Goal: Check status: Check status

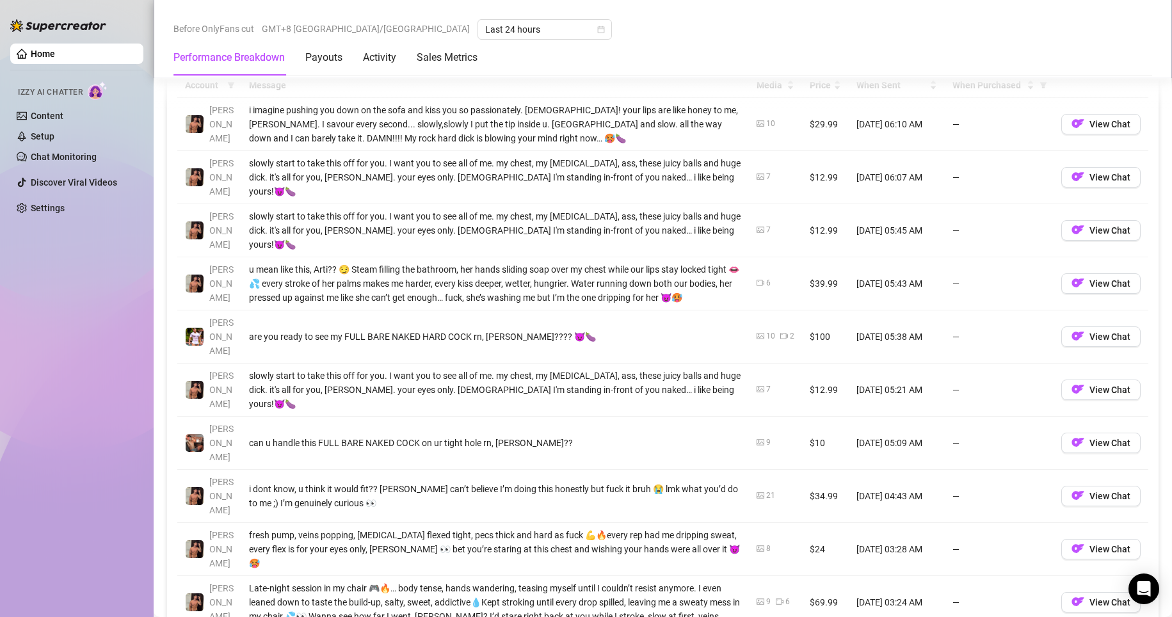
scroll to position [871, 0]
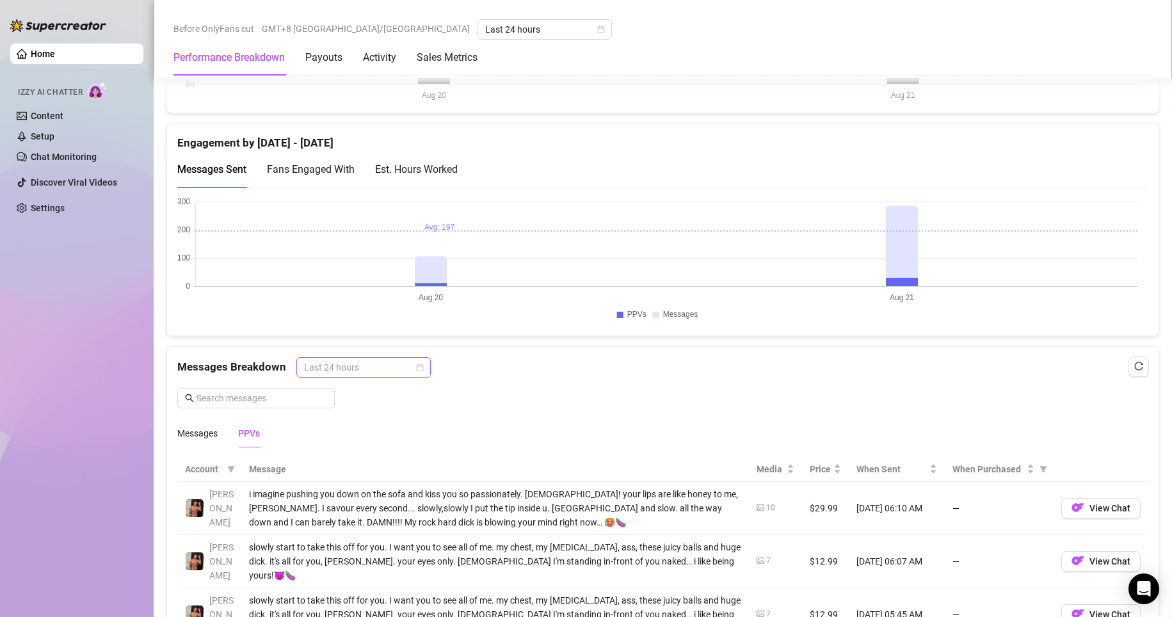
click at [371, 372] on span "Last 24 hours" at bounding box center [363, 367] width 119 height 19
click at [381, 387] on div "Last 24 hours" at bounding box center [362, 393] width 114 height 14
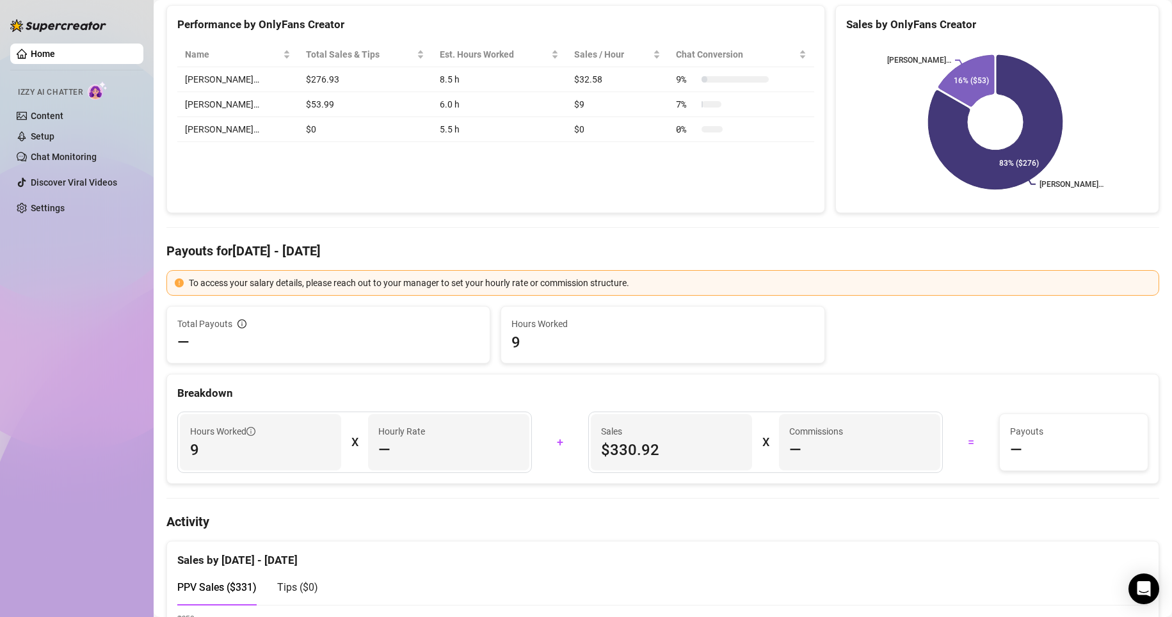
scroll to position [0, 0]
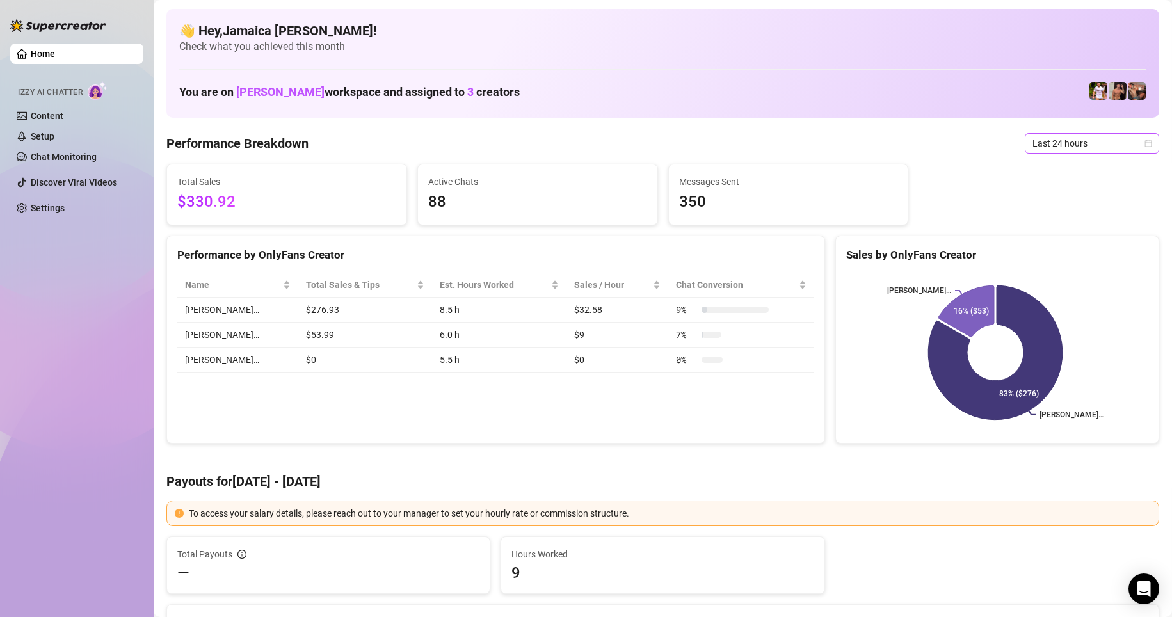
click at [784, 144] on span "Last 24 hours" at bounding box center [1092, 143] width 119 height 19
drag, startPoint x: 1052, startPoint y: 191, endPoint x: 1039, endPoint y: 147, distance: 46.0
click at [784, 190] on div "Last 7 days" at bounding box center [1081, 189] width 114 height 14
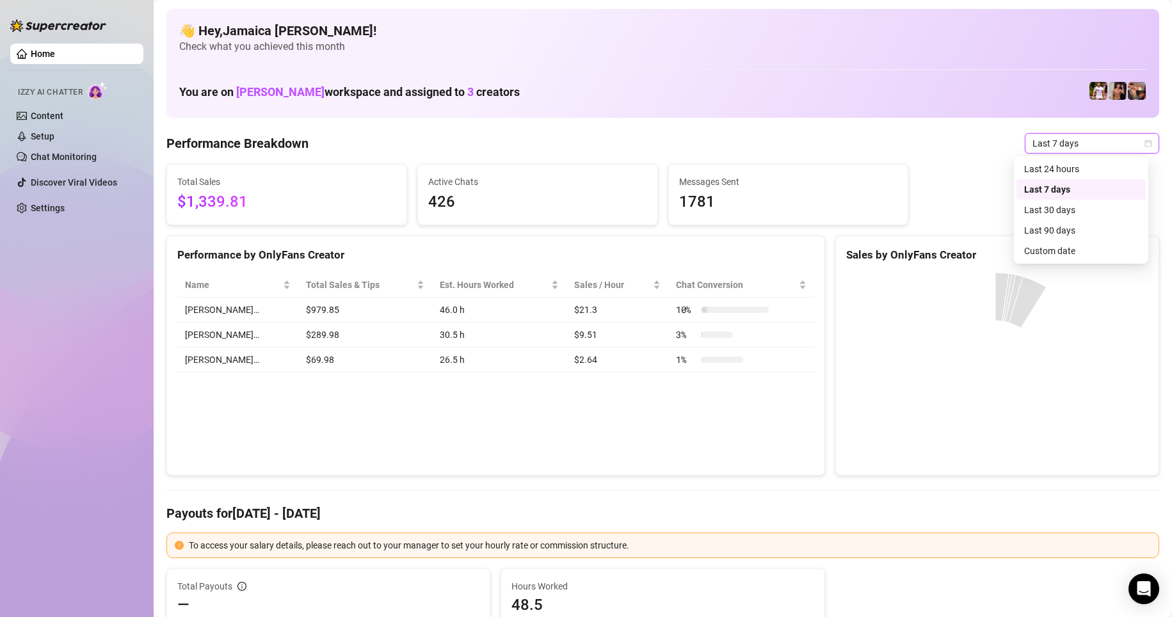
click at [784, 147] on span "Last 7 days" at bounding box center [1092, 143] width 119 height 19
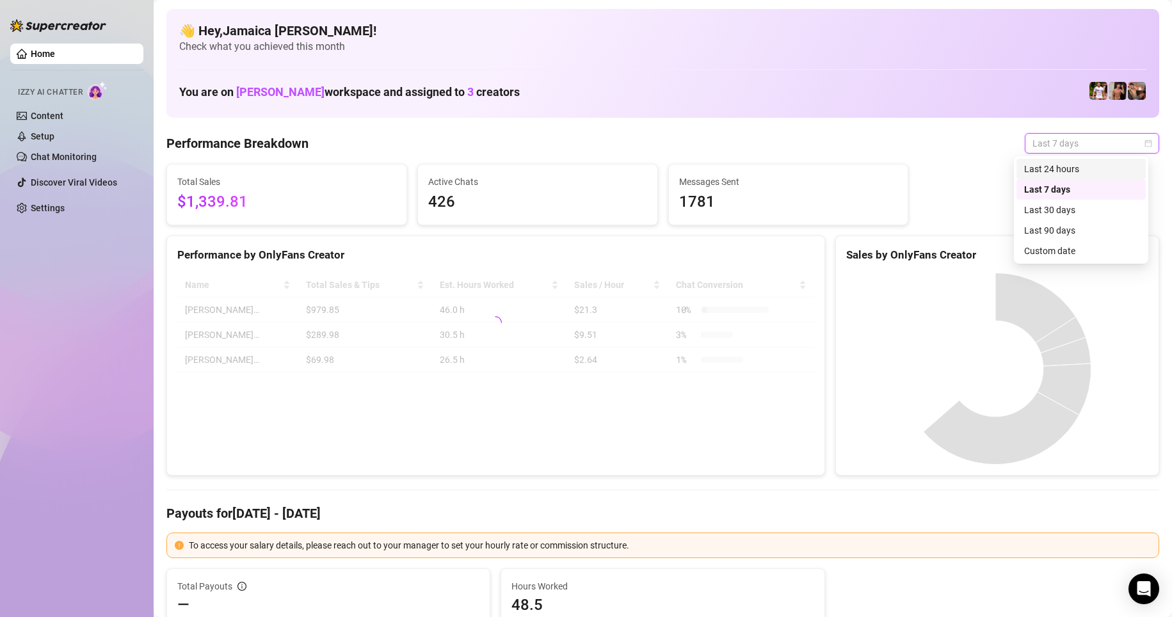
click at [784, 166] on div "Last 24 hours" at bounding box center [1081, 169] width 114 height 14
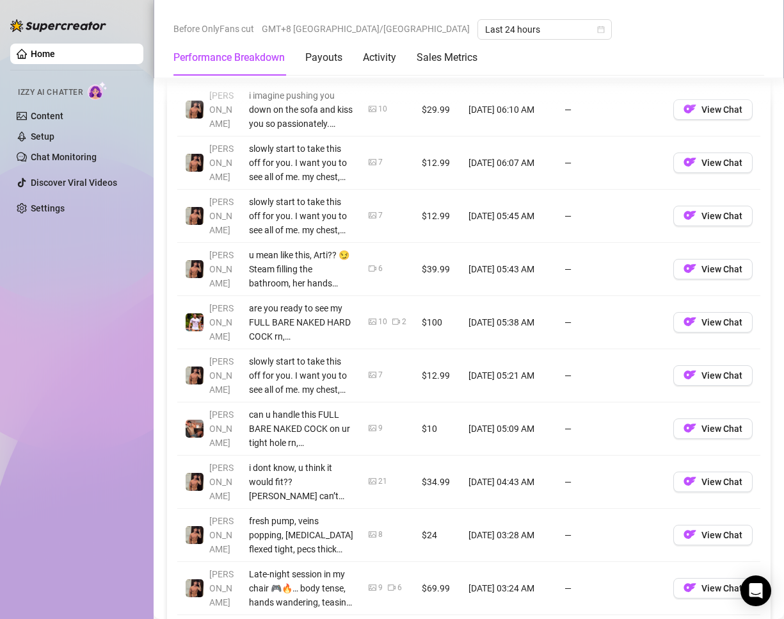
scroll to position [1014, 0]
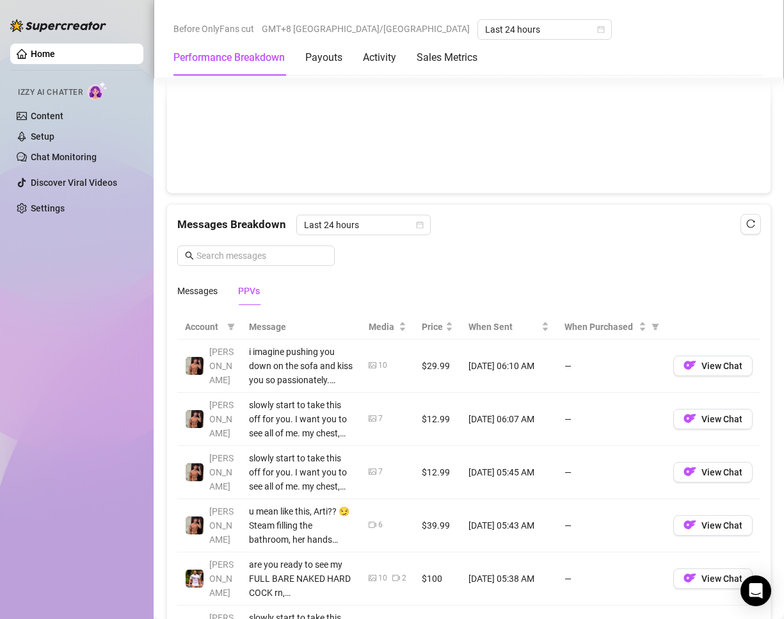
click at [257, 298] on div "PPVs" at bounding box center [249, 290] width 22 height 29
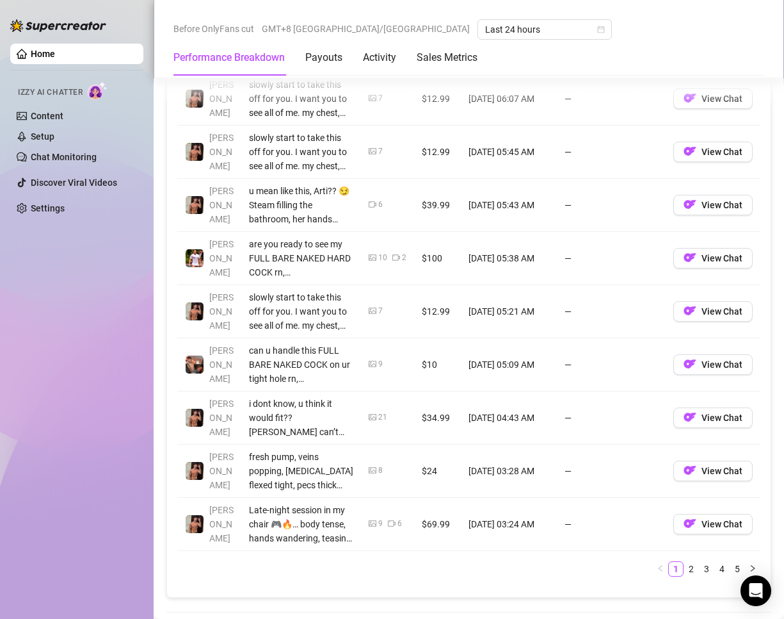
scroll to position [1398, 0]
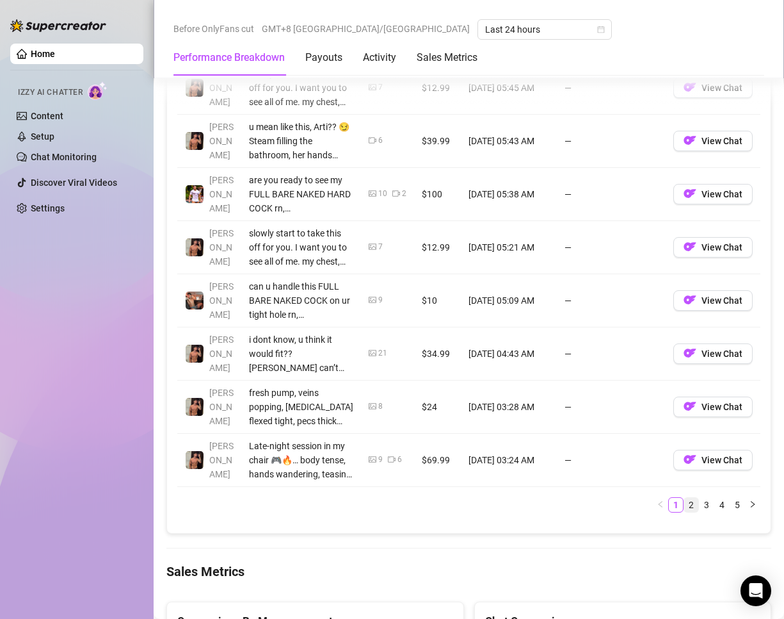
click at [684, 498] on link "2" at bounding box center [691, 504] width 14 height 14
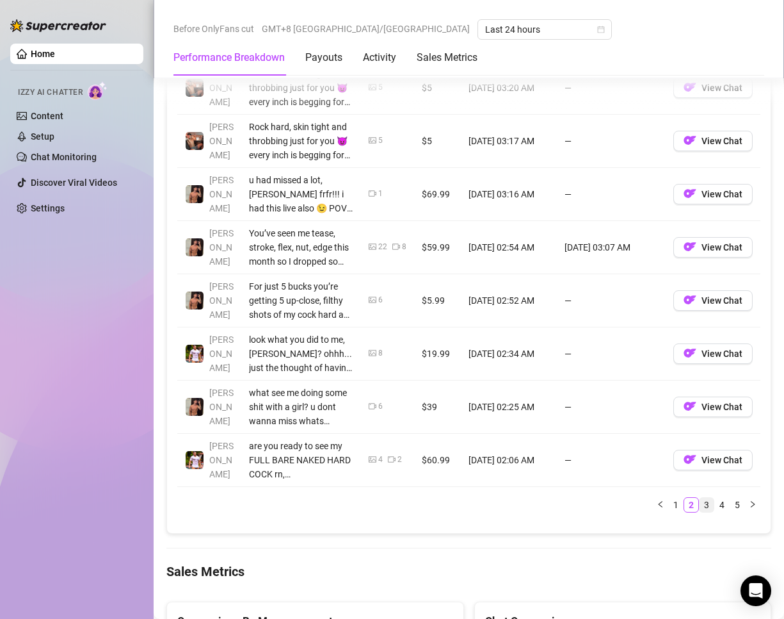
click at [700, 505] on link "3" at bounding box center [707, 504] width 14 height 14
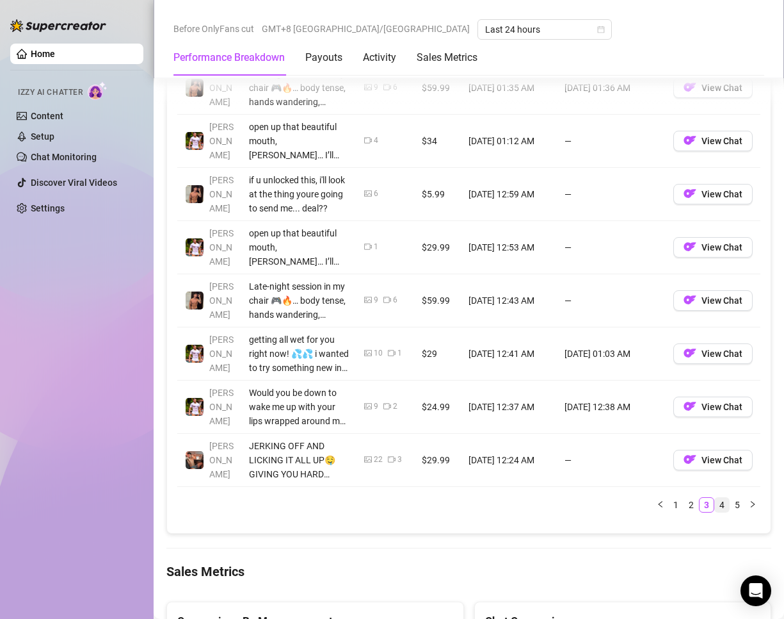
click at [715, 504] on link "4" at bounding box center [722, 504] width 14 height 14
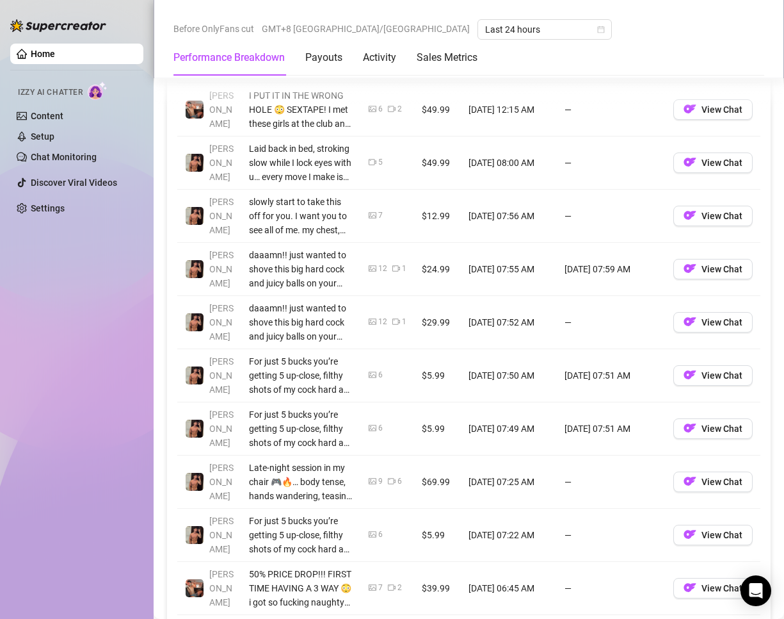
scroll to position [1206, 0]
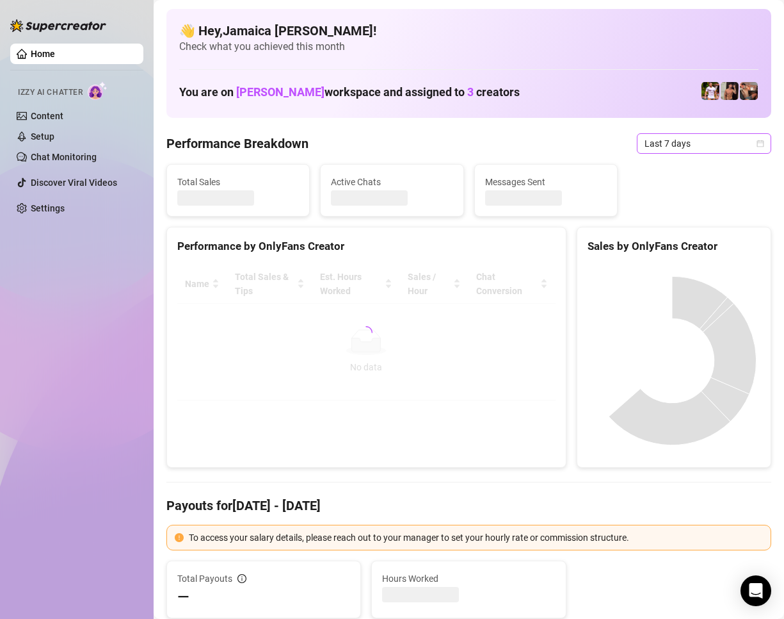
click at [645, 144] on span "Last 7 days" at bounding box center [704, 143] width 119 height 19
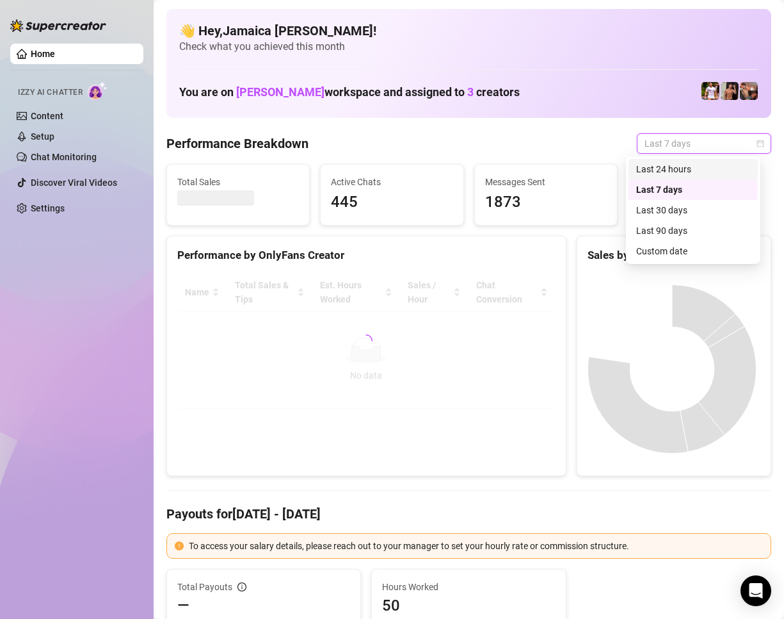
click at [660, 166] on div "Last 24 hours" at bounding box center [693, 169] width 114 height 14
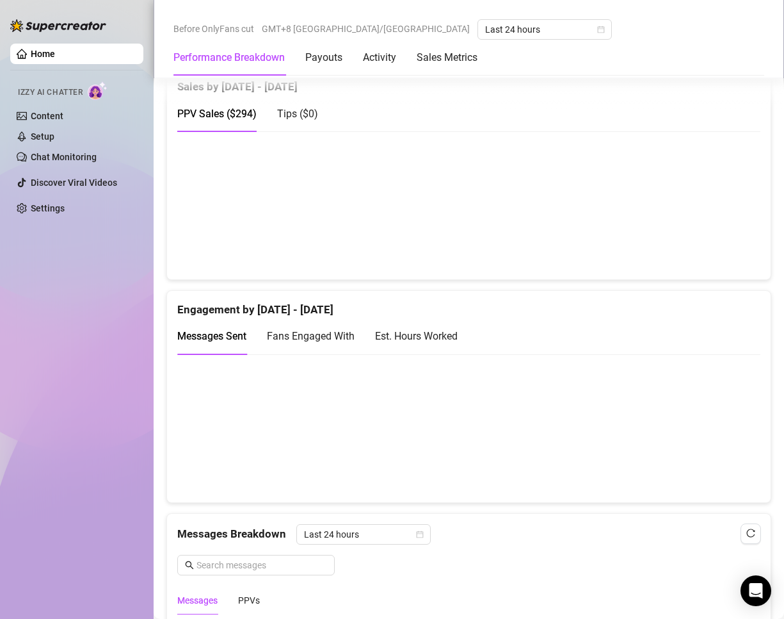
scroll to position [1088, 0]
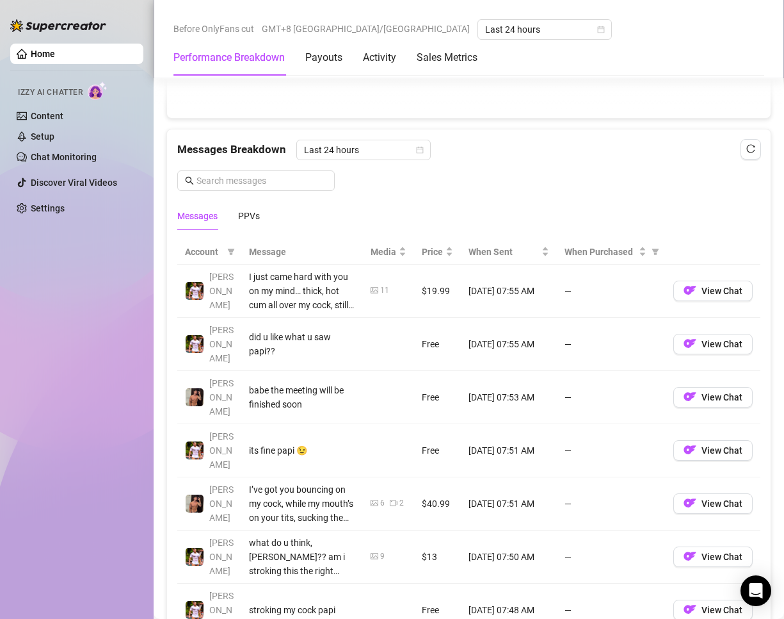
click at [263, 223] on div "Messages PPVs" at bounding box center [468, 215] width 583 height 29
click at [256, 216] on div "PPVs" at bounding box center [249, 216] width 22 height 14
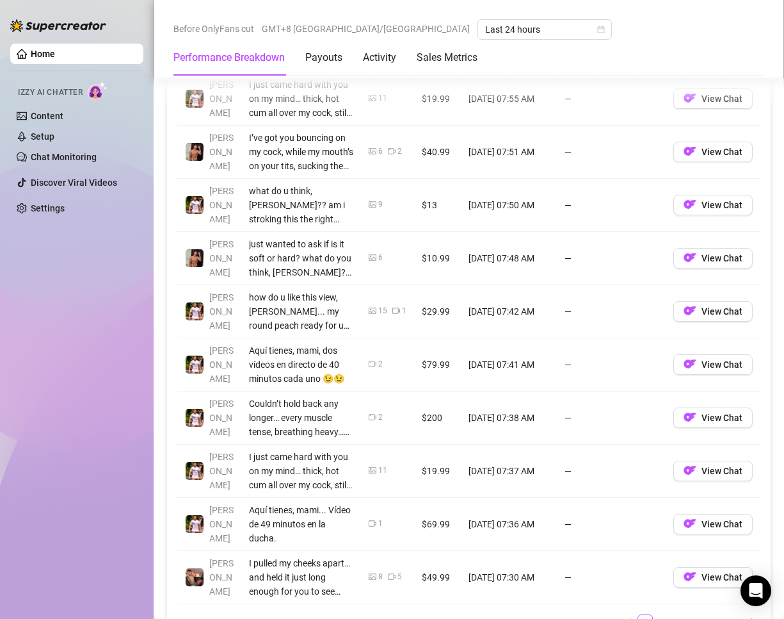
scroll to position [1409, 0]
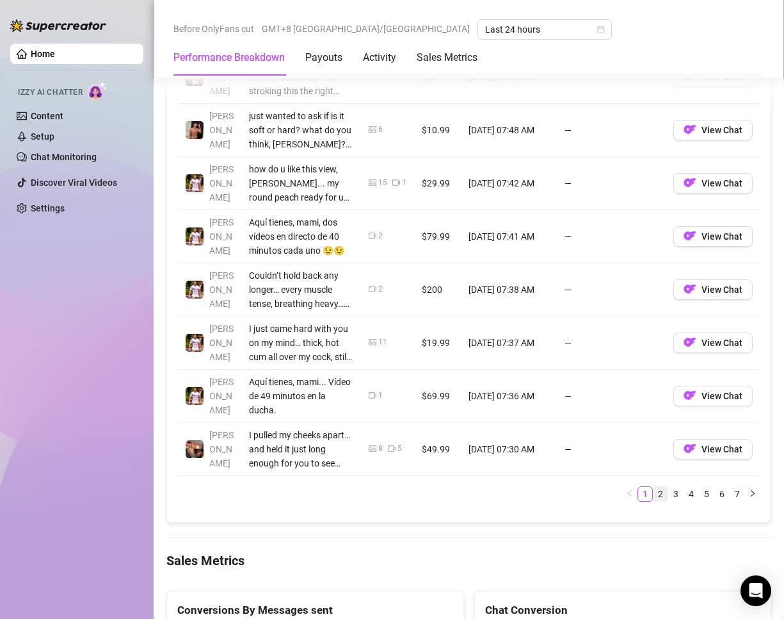
click at [656, 498] on link "2" at bounding box center [661, 494] width 14 height 14
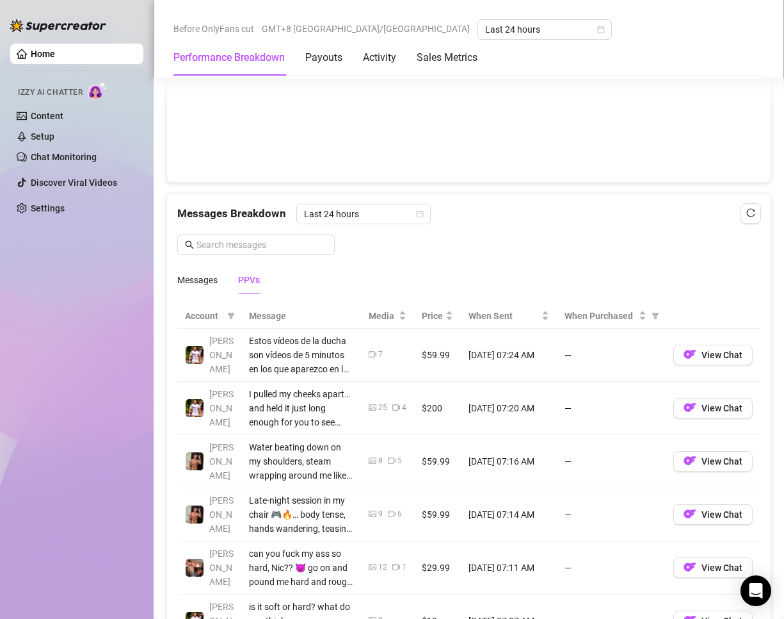
scroll to position [1345, 0]
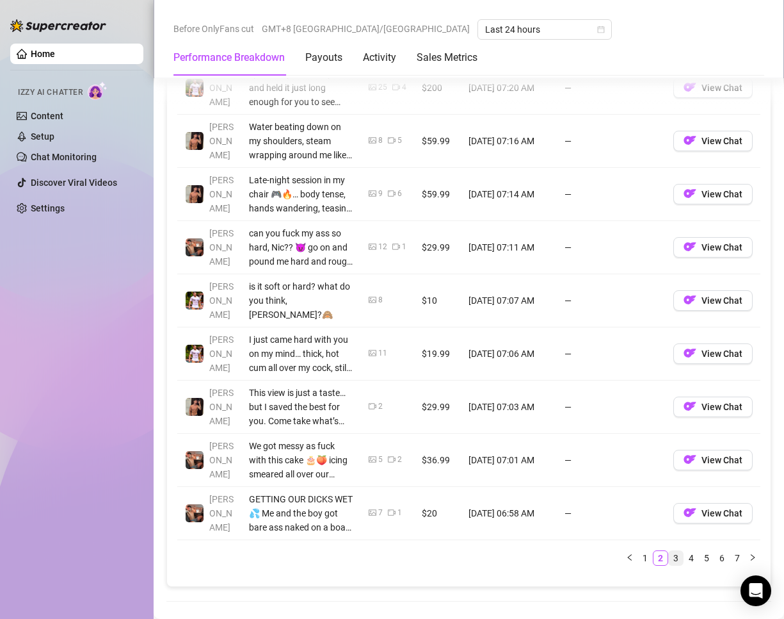
click at [669, 551] on link "3" at bounding box center [676, 558] width 14 height 14
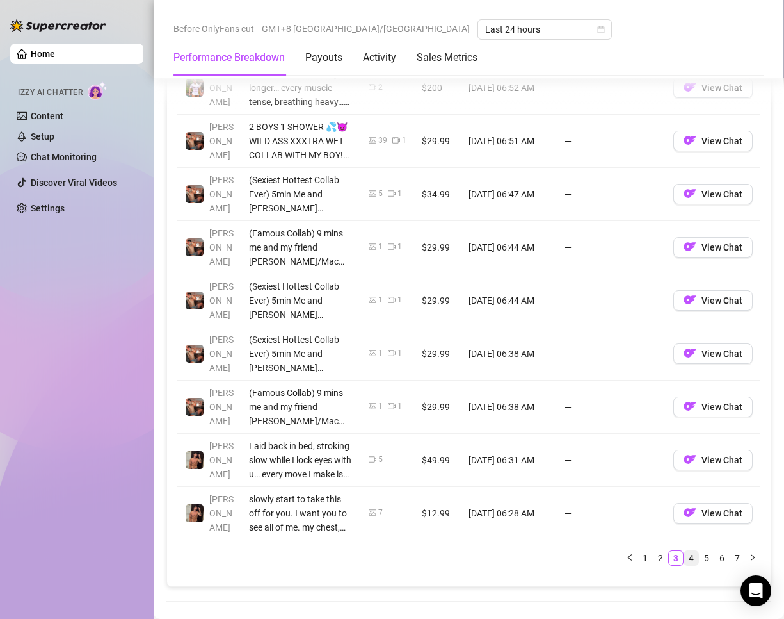
click at [684, 553] on link "4" at bounding box center [691, 558] width 14 height 14
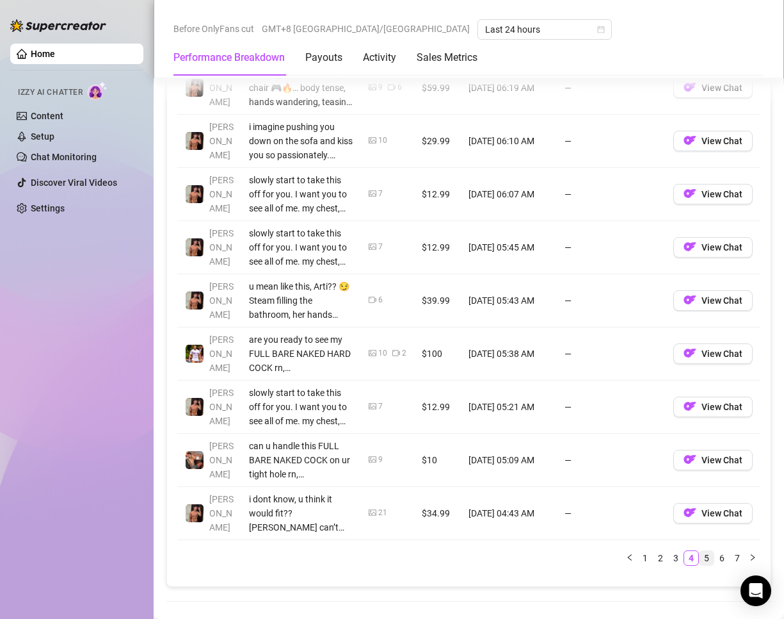
click at [700, 555] on link "5" at bounding box center [707, 558] width 14 height 14
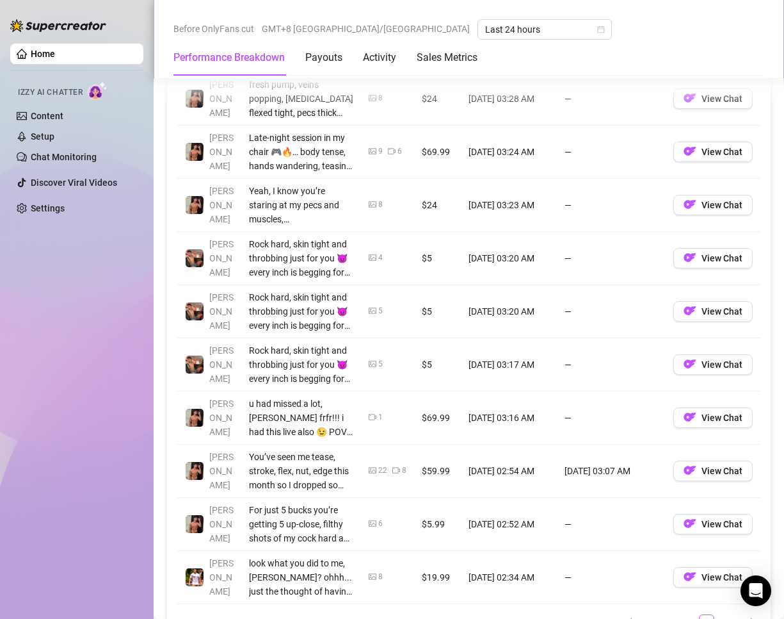
scroll to position [1409, 0]
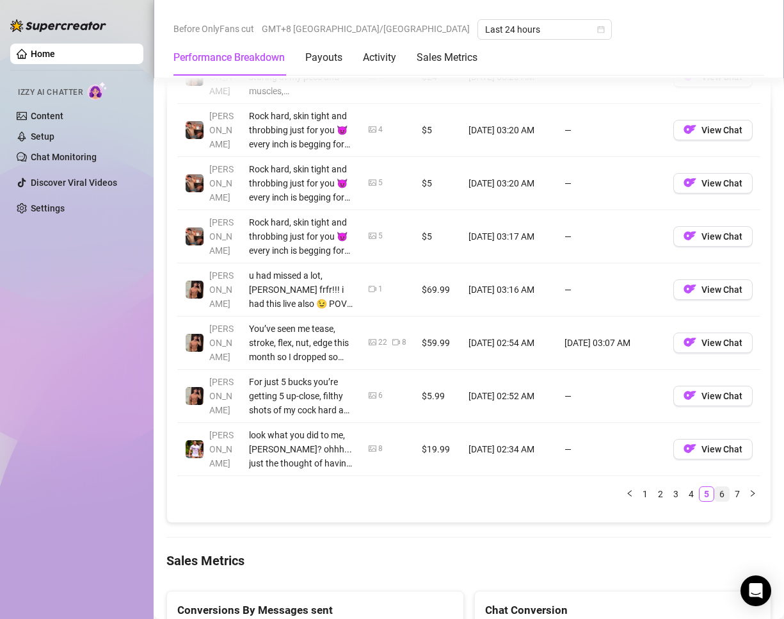
click at [715, 494] on link "6" at bounding box center [722, 494] width 14 height 14
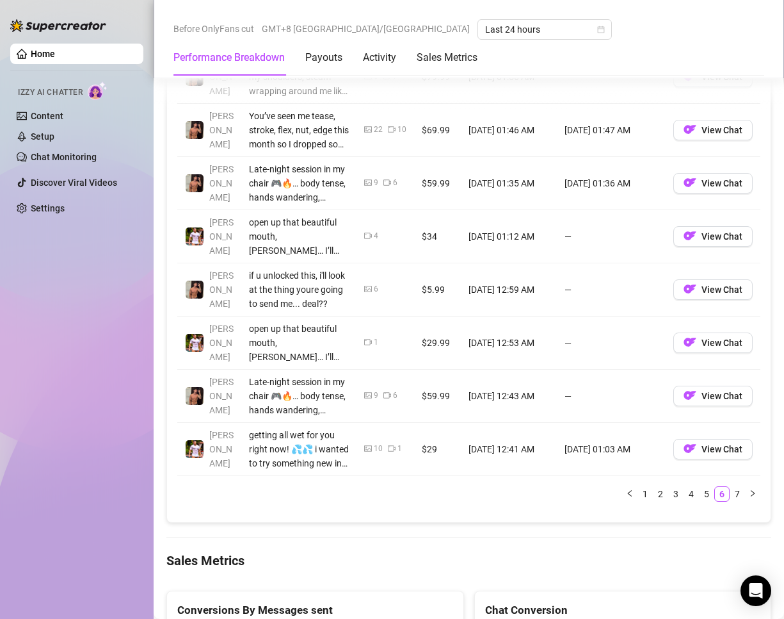
drag, startPoint x: 729, startPoint y: 487, endPoint x: 713, endPoint y: 489, distance: 15.6
click at [731, 487] on link "7" at bounding box center [738, 494] width 14 height 14
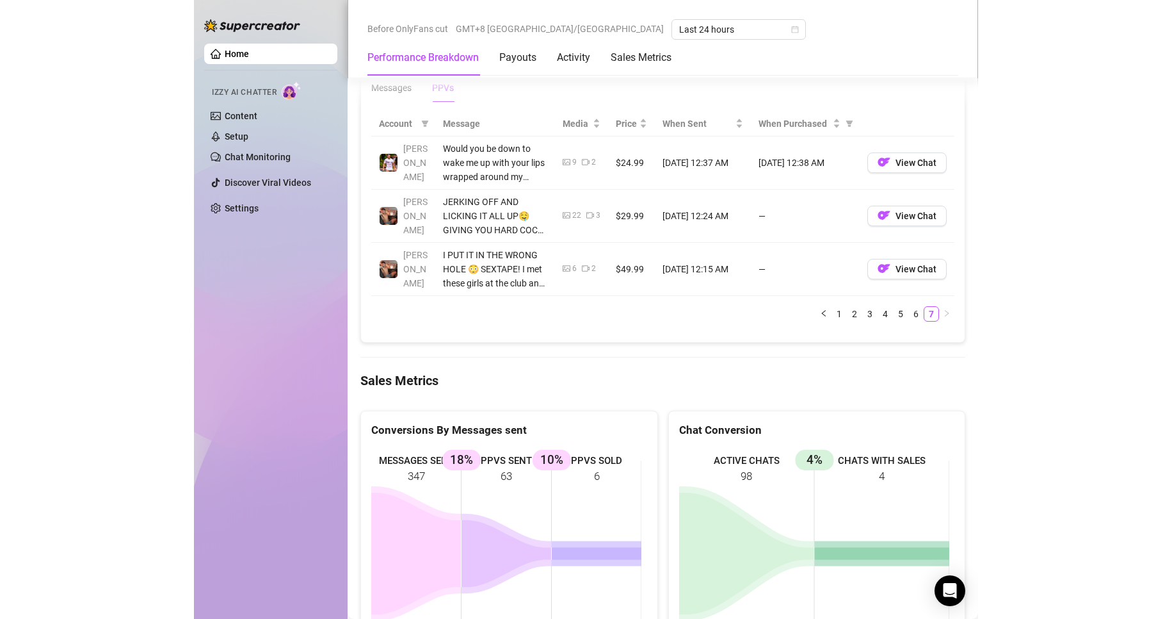
scroll to position [1152, 0]
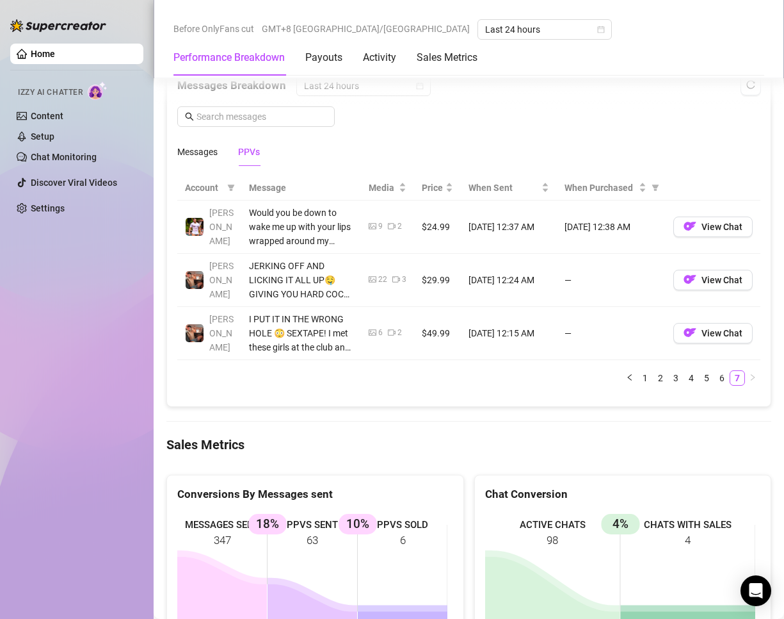
click at [476, 398] on div "Account Message Media Price When Sent When Purchased Hector Would you be down t…" at bounding box center [469, 285] width 604 height 241
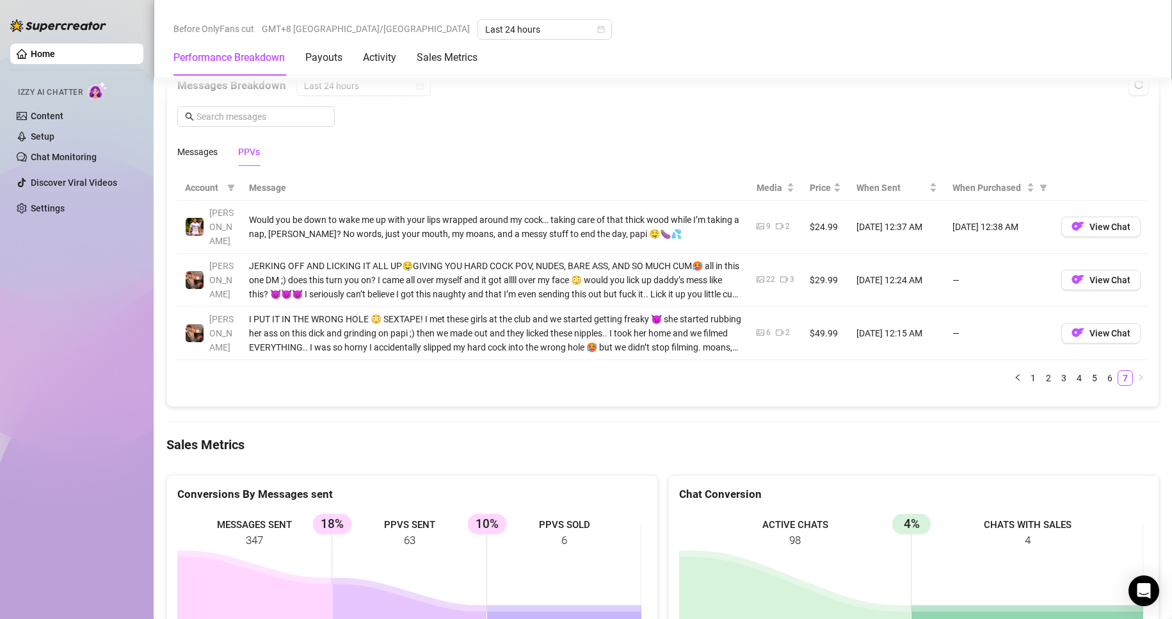
click at [55, 51] on link "Home" at bounding box center [43, 54] width 24 height 10
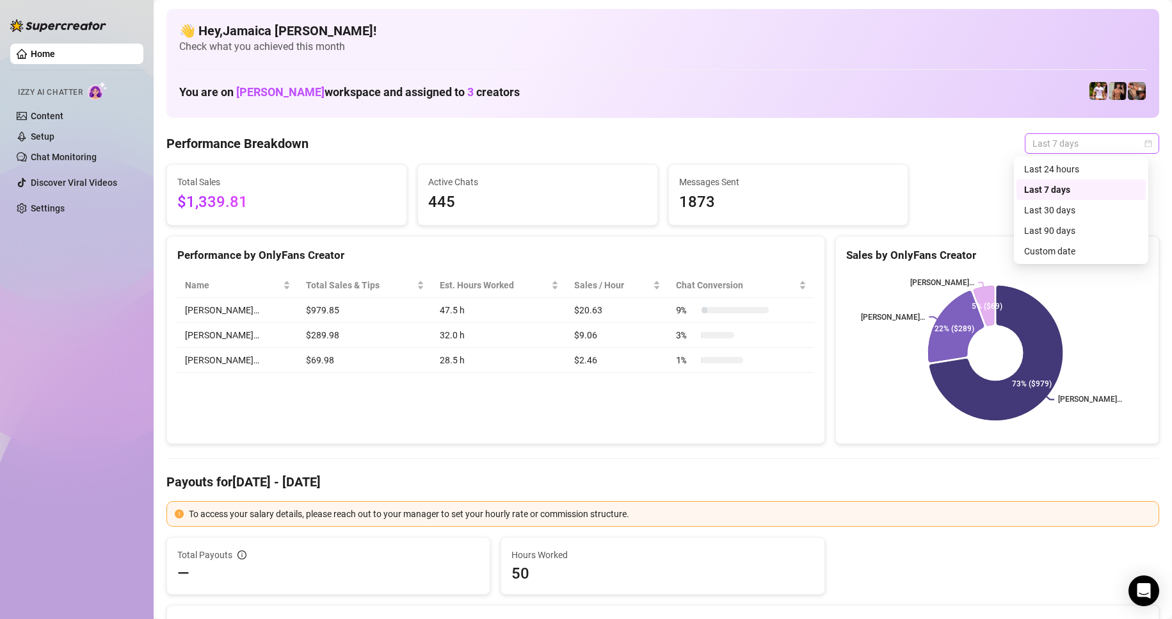
click at [1025, 143] on div "Last 7 days" at bounding box center [1092, 143] width 134 height 20
click at [1045, 171] on div "Last 24 hours" at bounding box center [1081, 169] width 114 height 14
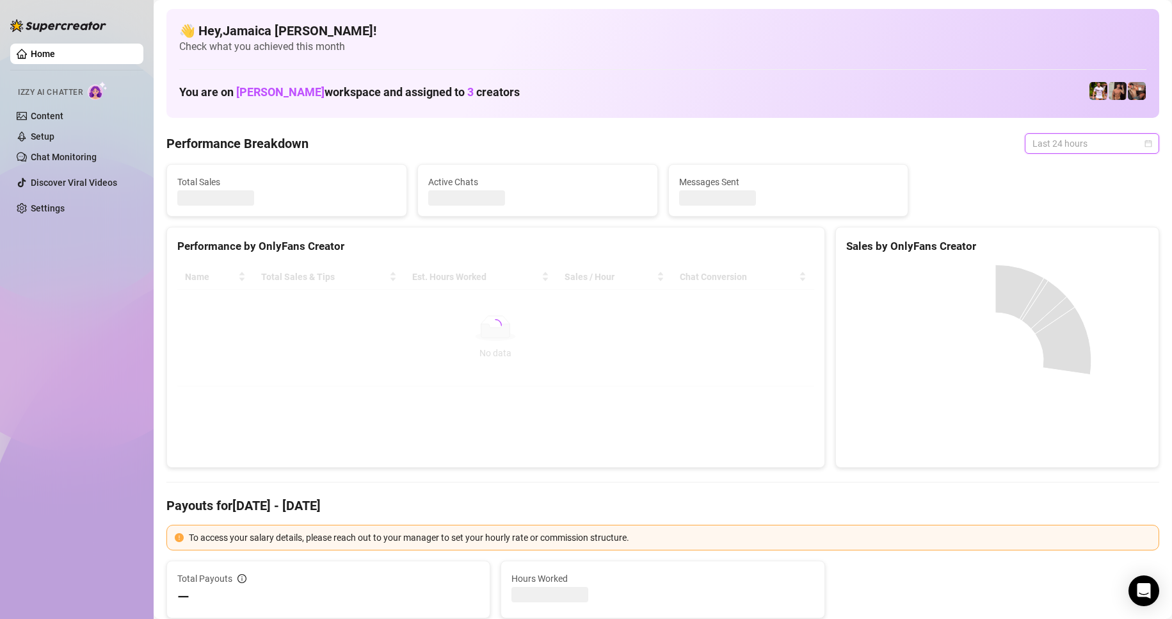
click at [1048, 147] on span "Last 24 hours" at bounding box center [1092, 143] width 119 height 19
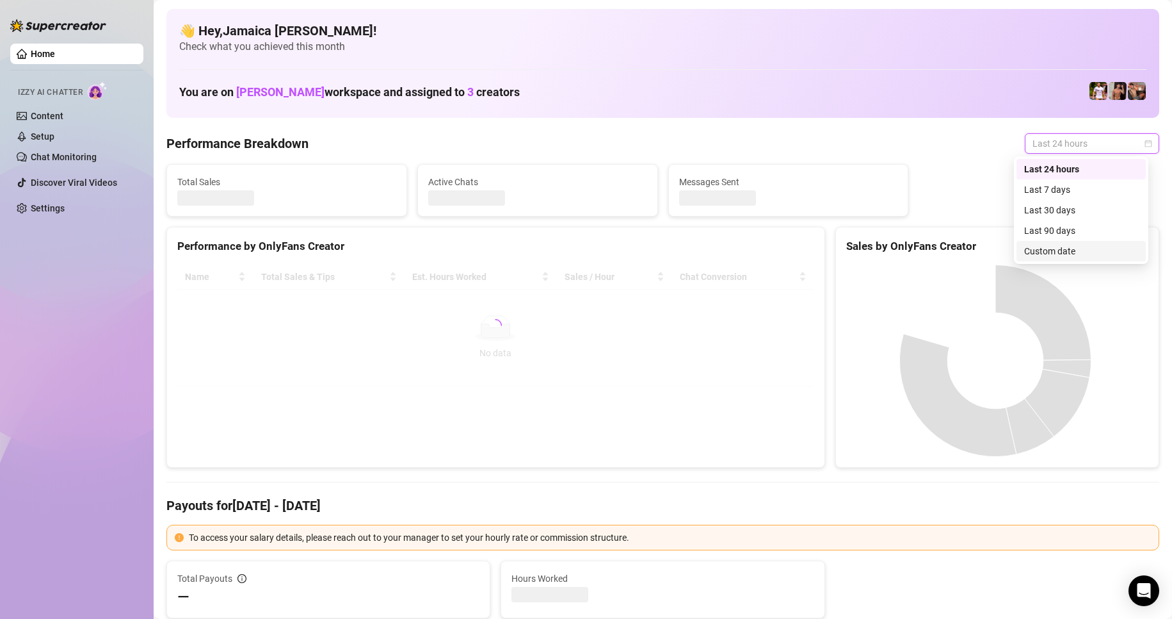
click at [1093, 250] on div "Custom date" at bounding box center [1081, 251] width 114 height 14
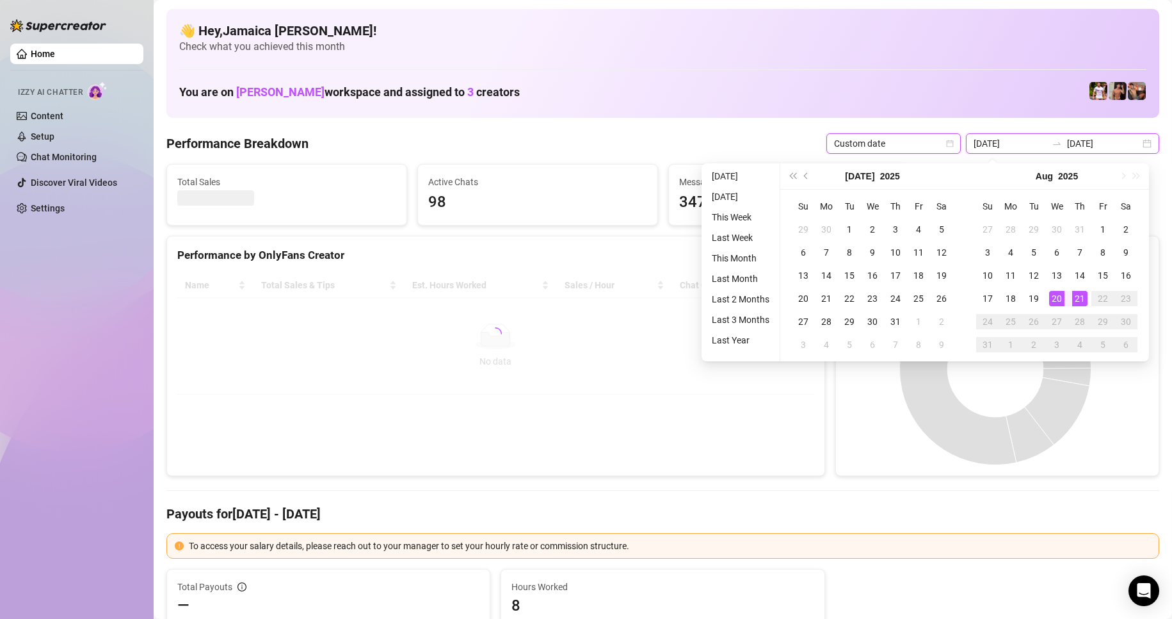
drag, startPoint x: 1019, startPoint y: 143, endPoint x: 1024, endPoint y: 149, distance: 7.7
click at [1021, 145] on input "[DATE]" at bounding box center [1010, 143] width 73 height 14
click at [1025, 148] on input "[DATE]" at bounding box center [1010, 143] width 73 height 14
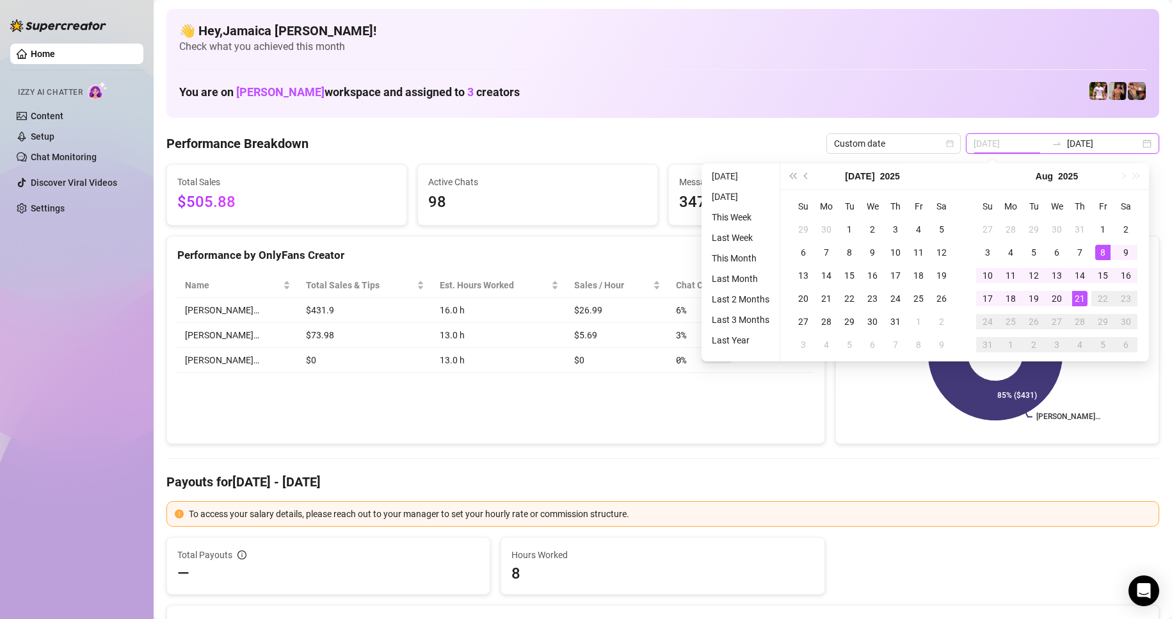
type input "[DATE]"
click at [1081, 295] on div "21" at bounding box center [1079, 298] width 15 height 15
type input "[DATE]"
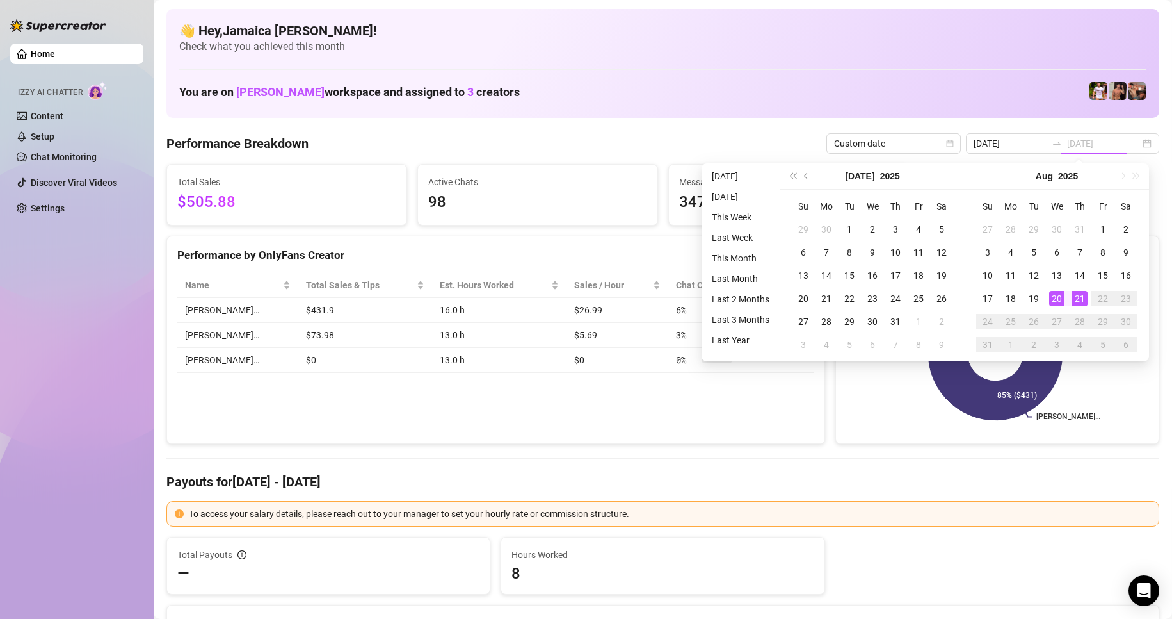
click at [1086, 296] on div "21" at bounding box center [1079, 298] width 15 height 15
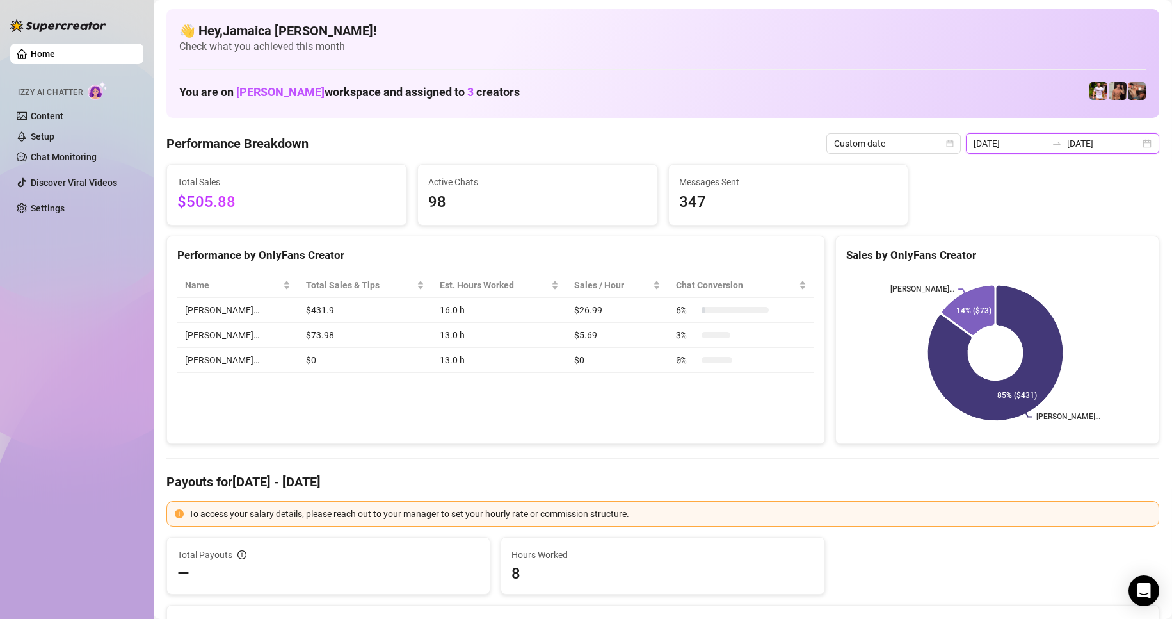
drag, startPoint x: 1024, startPoint y: 140, endPoint x: 1023, endPoint y: 149, distance: 9.6
click at [1024, 140] on input "[DATE]" at bounding box center [1010, 143] width 73 height 14
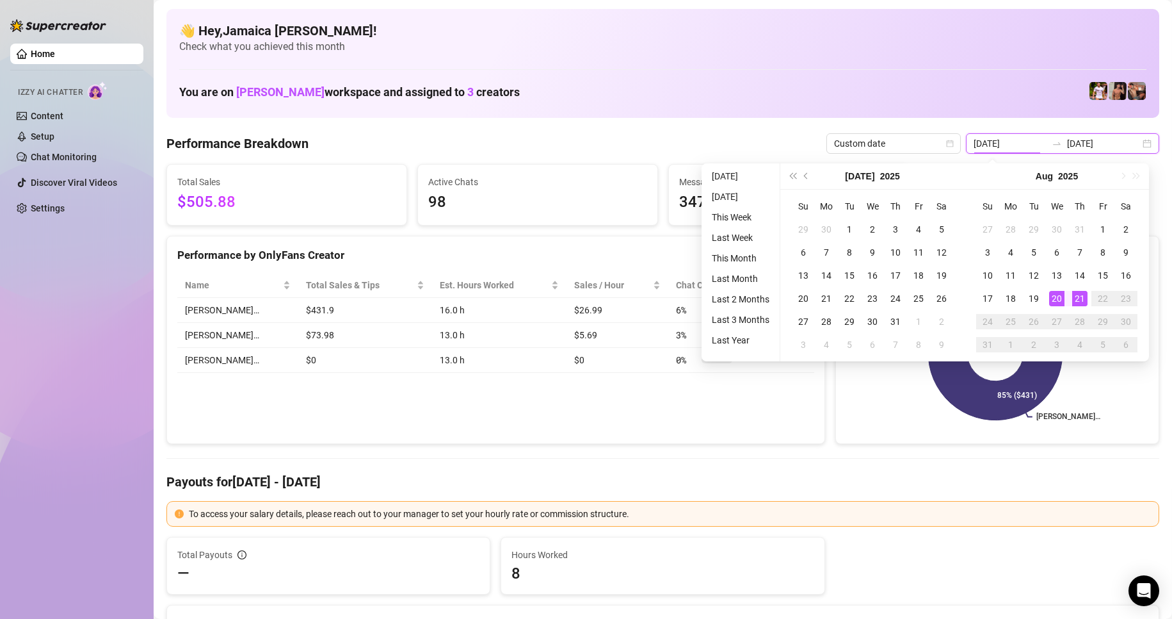
type input "[DATE]"
click at [1086, 300] on div "21" at bounding box center [1079, 298] width 15 height 15
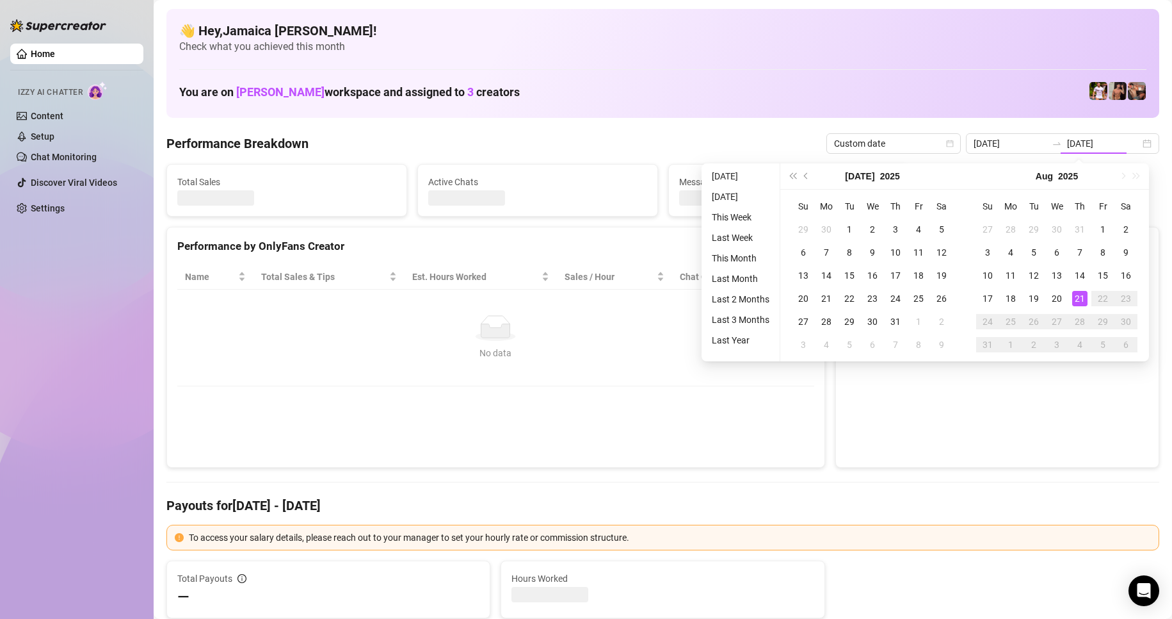
type input "[DATE]"
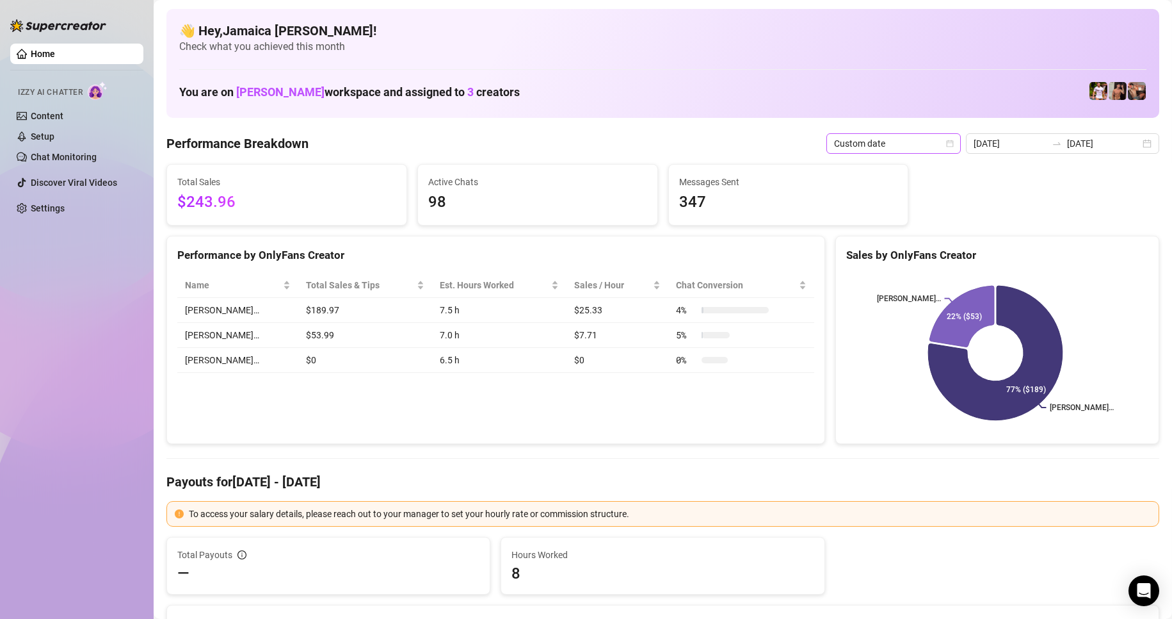
click at [891, 147] on span "Custom date" at bounding box center [893, 143] width 119 height 19
click at [931, 163] on div "Last 24 hours" at bounding box center [897, 169] width 114 height 14
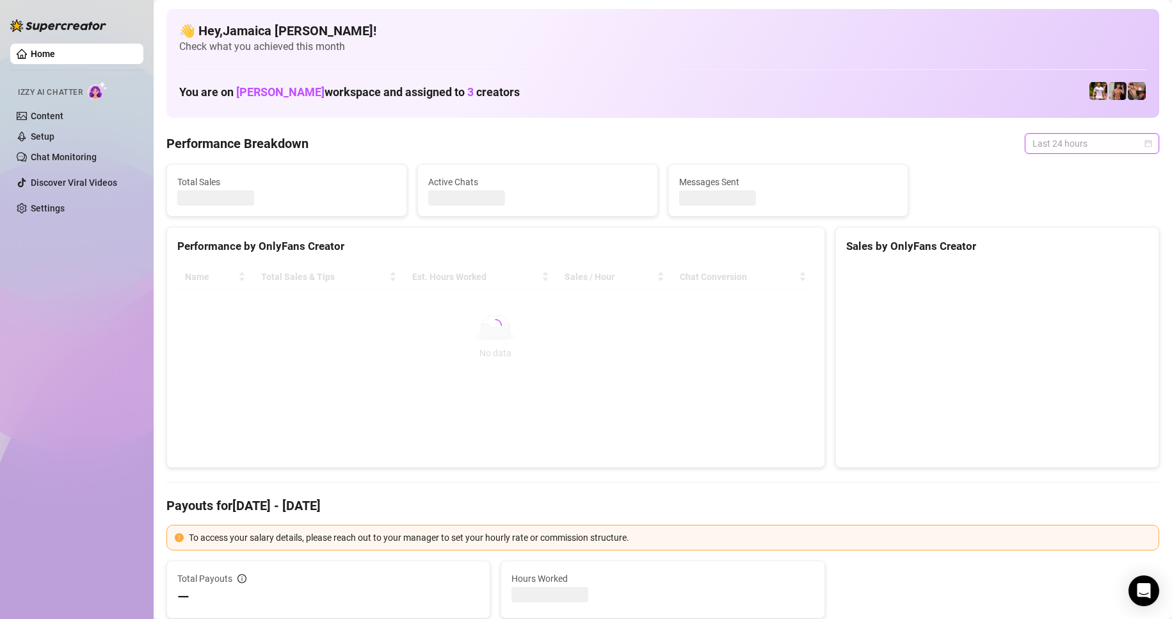
click at [1033, 136] on span "Last 24 hours" at bounding box center [1092, 143] width 119 height 19
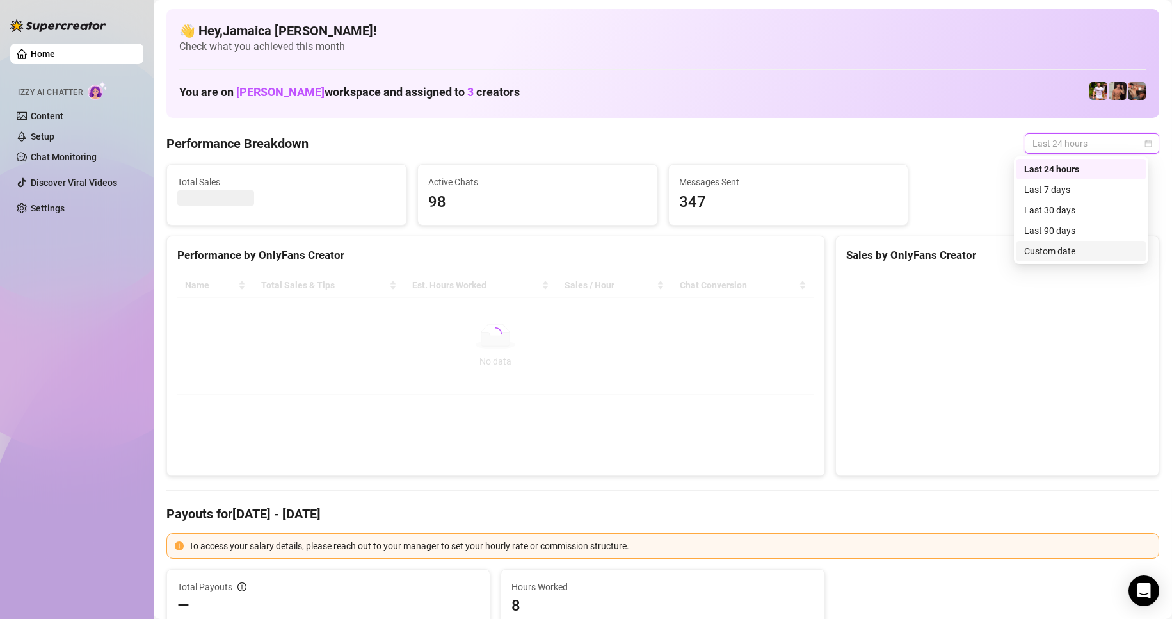
click at [1056, 250] on div "Custom date" at bounding box center [1081, 251] width 114 height 14
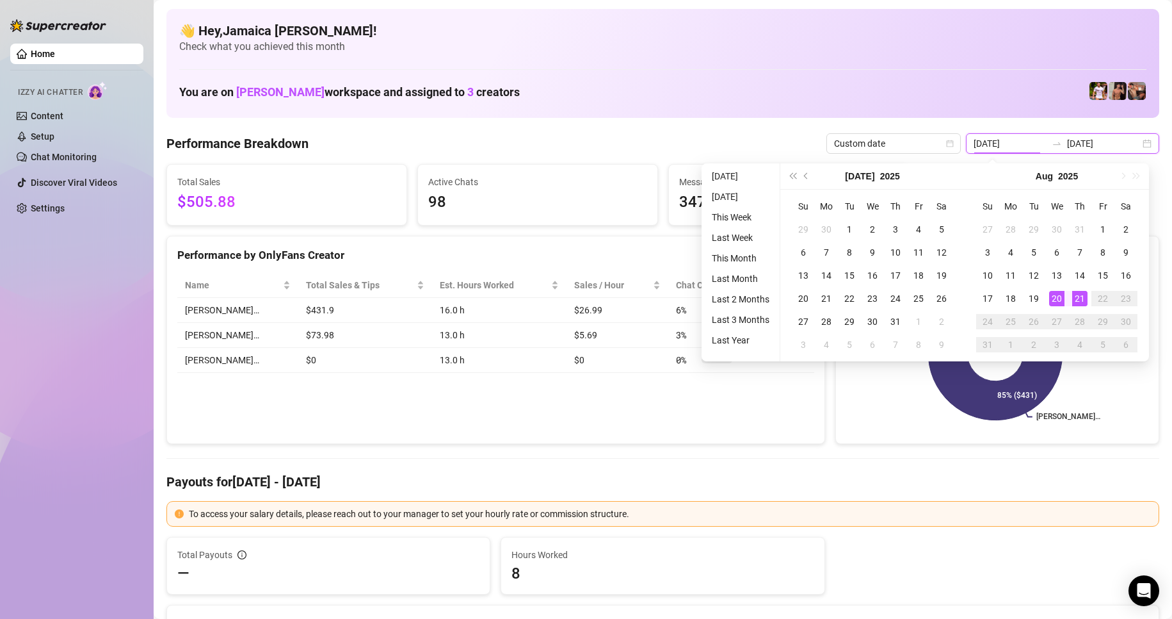
drag, startPoint x: 1015, startPoint y: 146, endPoint x: 1023, endPoint y: 152, distance: 10.0
click at [1019, 149] on input "[DATE]" at bounding box center [1010, 143] width 73 height 14
type input "[DATE]"
click at [1102, 228] on div "1" at bounding box center [1103, 229] width 15 height 15
type input "[DATE]"
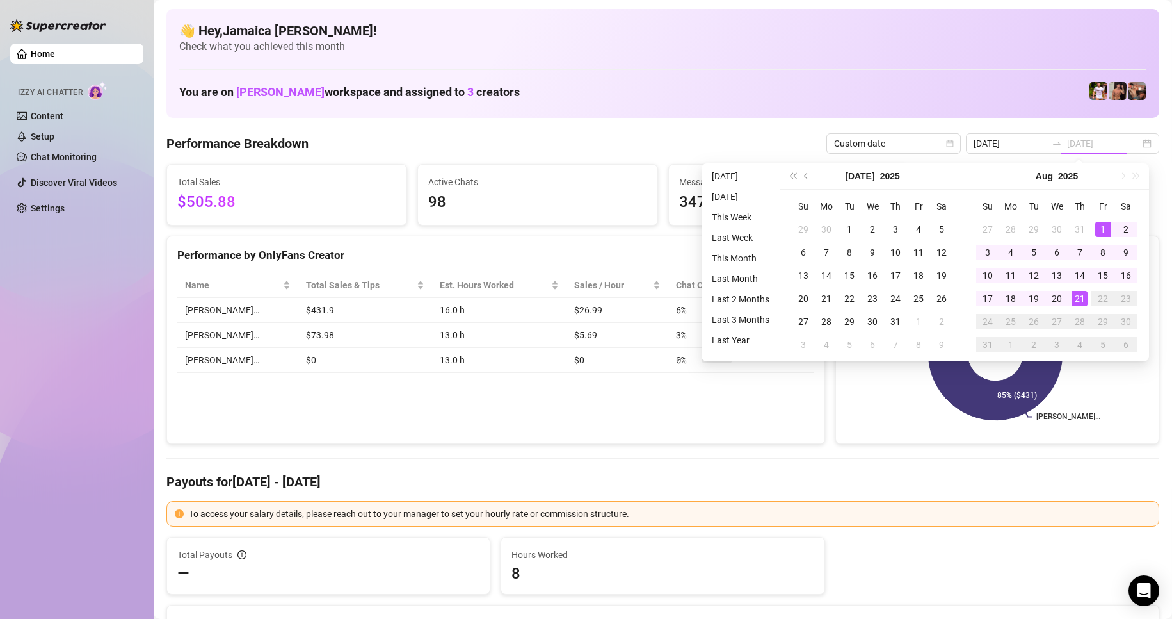
click at [1077, 298] on div "21" at bounding box center [1079, 298] width 15 height 15
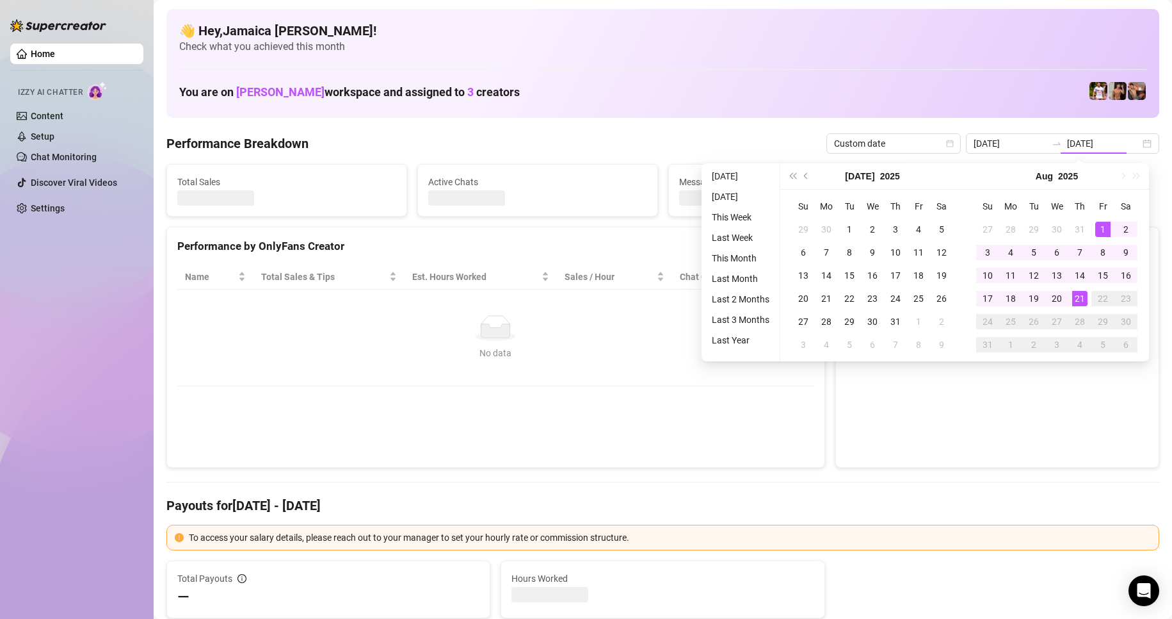
type input "[DATE]"
